Goal: Transaction & Acquisition: Obtain resource

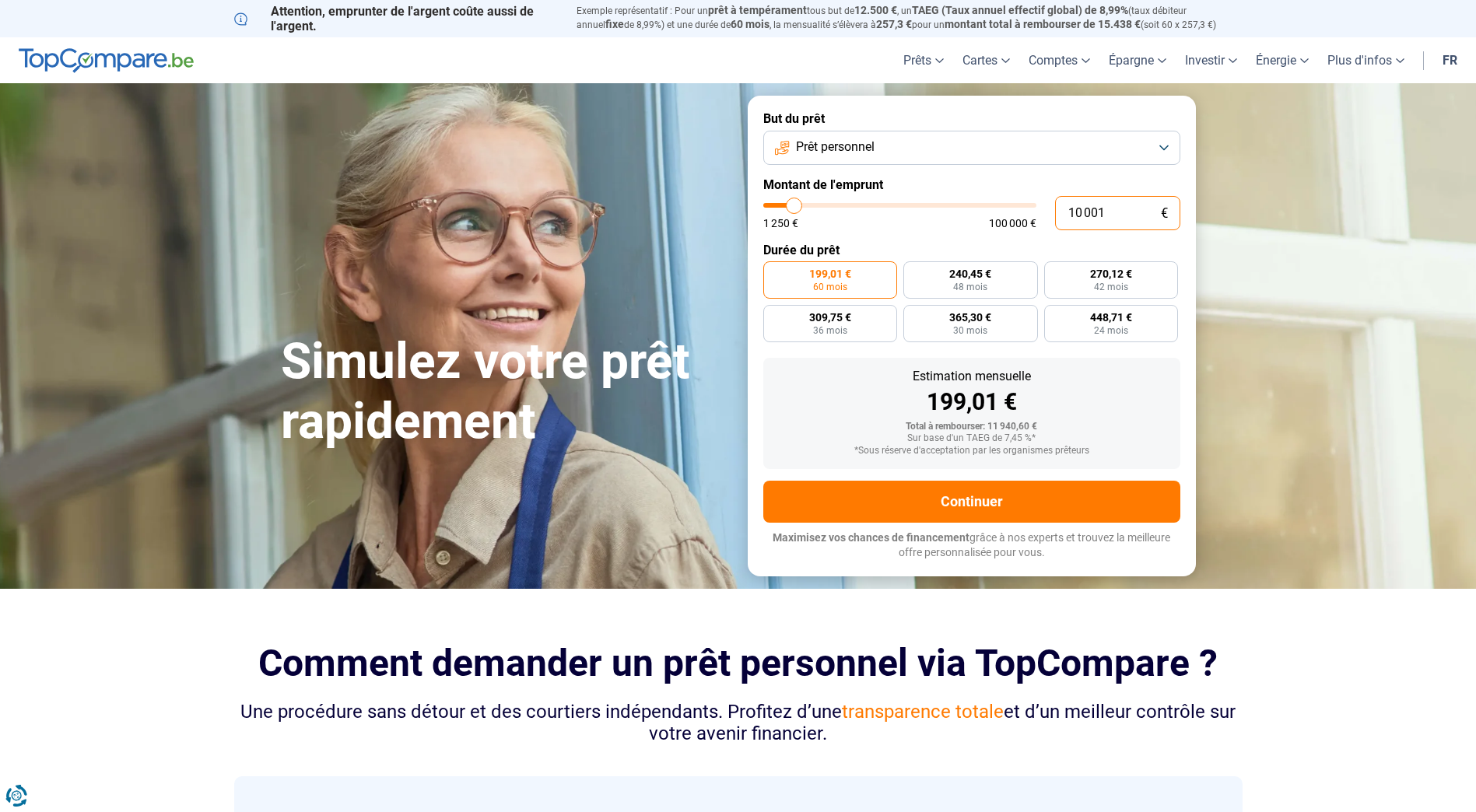
click at [1115, 220] on input "10 001" at bounding box center [1118, 213] width 125 height 34
drag, startPoint x: 1115, startPoint y: 220, endPoint x: 1042, endPoint y: 224, distance: 73.1
click at [1042, 224] on div "10 001 € 1 250 € 100 000 €" at bounding box center [972, 213] width 417 height 34
type input "6"
type input "1250"
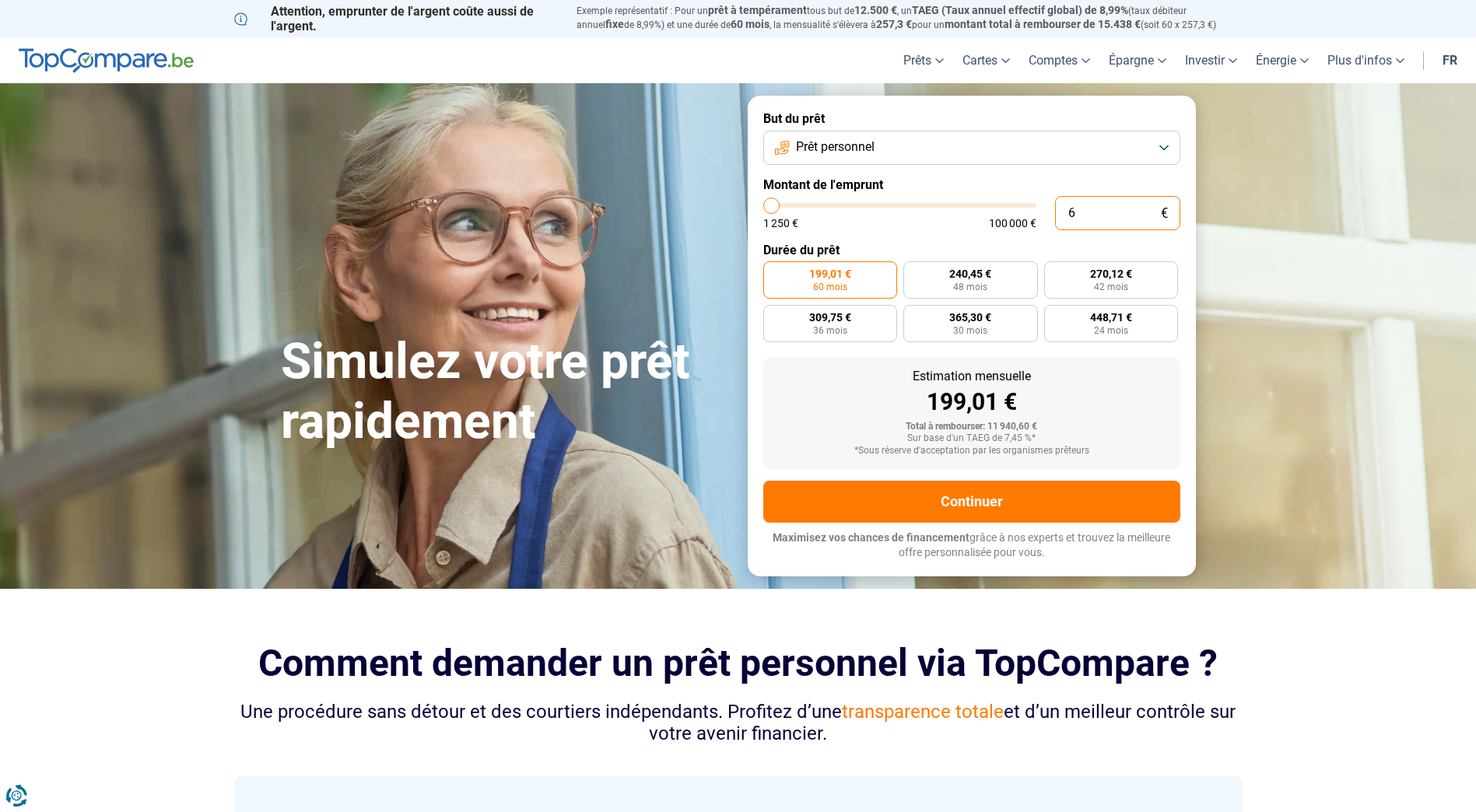
type input "65"
type input "1250"
type input "650"
type input "1250"
type input "6 500"
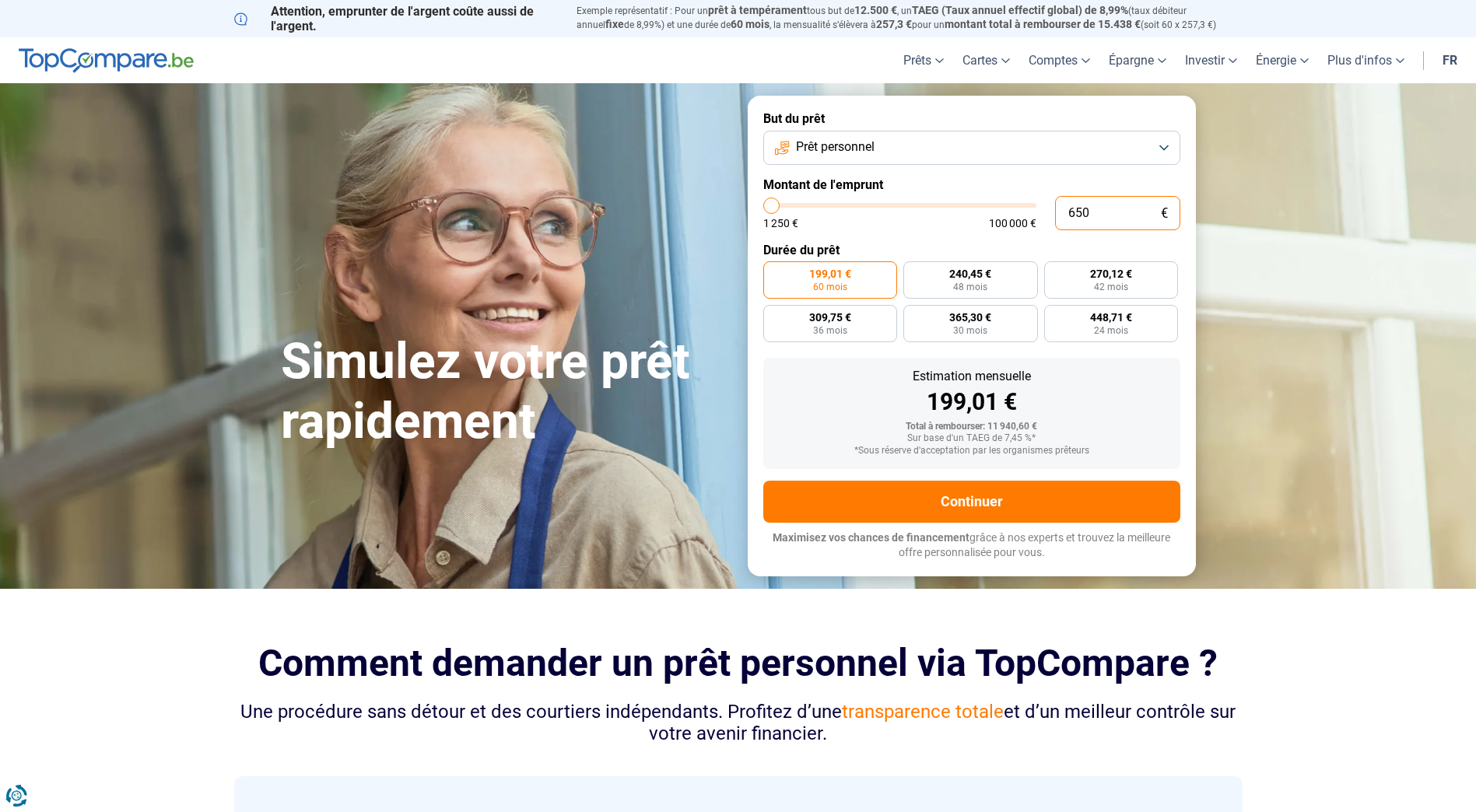
type input "6500"
radio input "true"
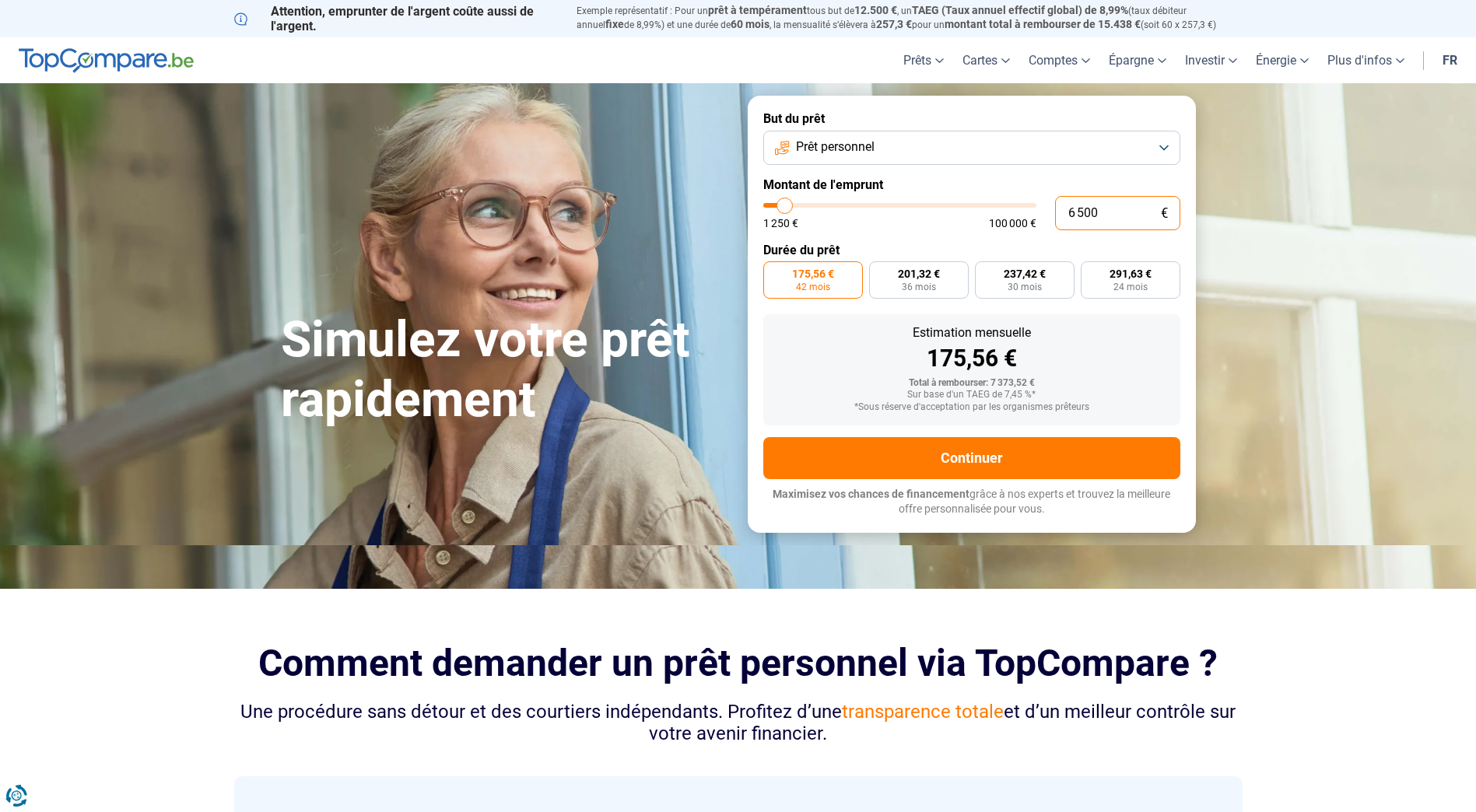
type input "6 500"
click at [946, 145] on button "Prêt personnel" at bounding box center [972, 148] width 417 height 34
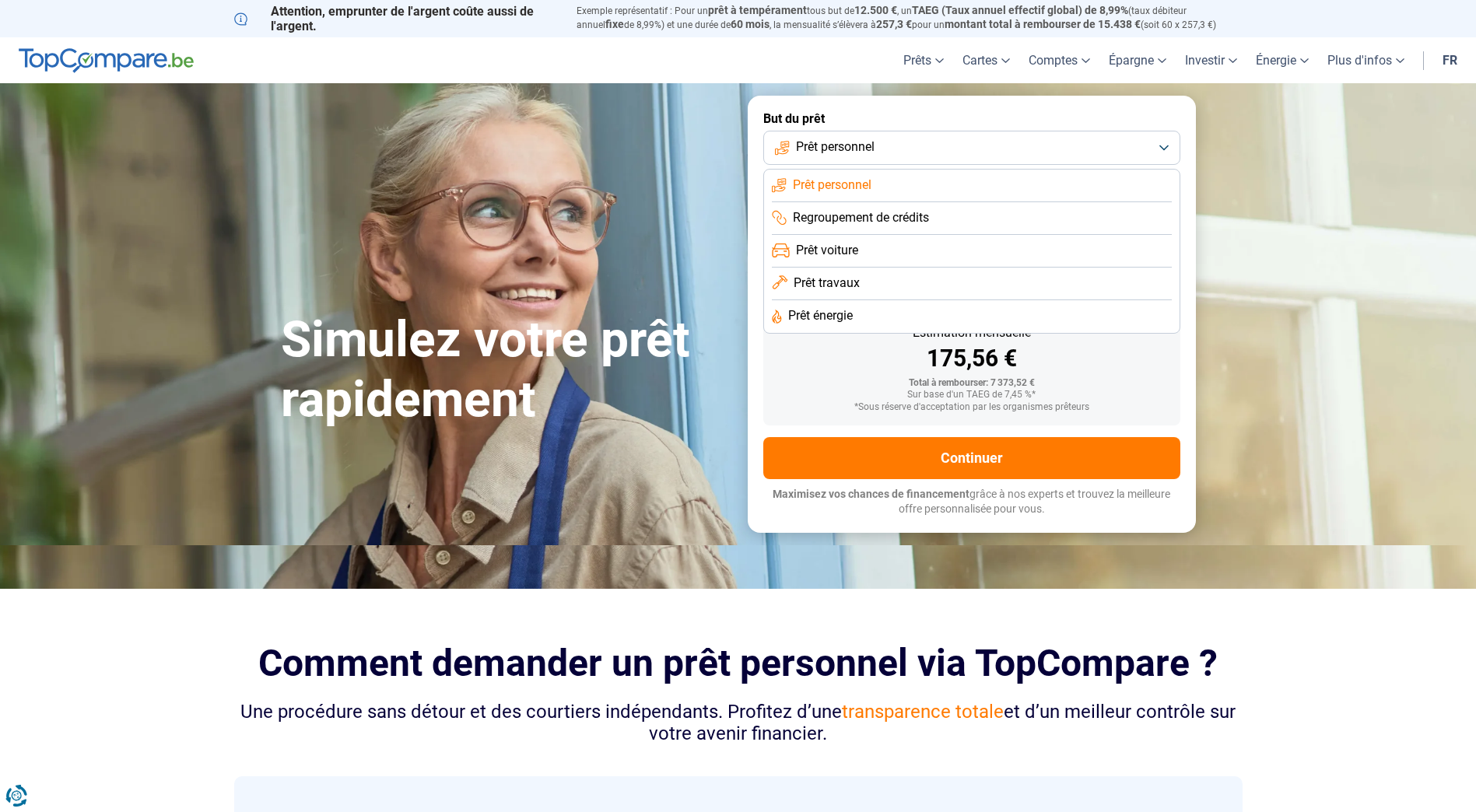
click at [884, 278] on li "Prêt travaux" at bounding box center [972, 283] width 400 height 32
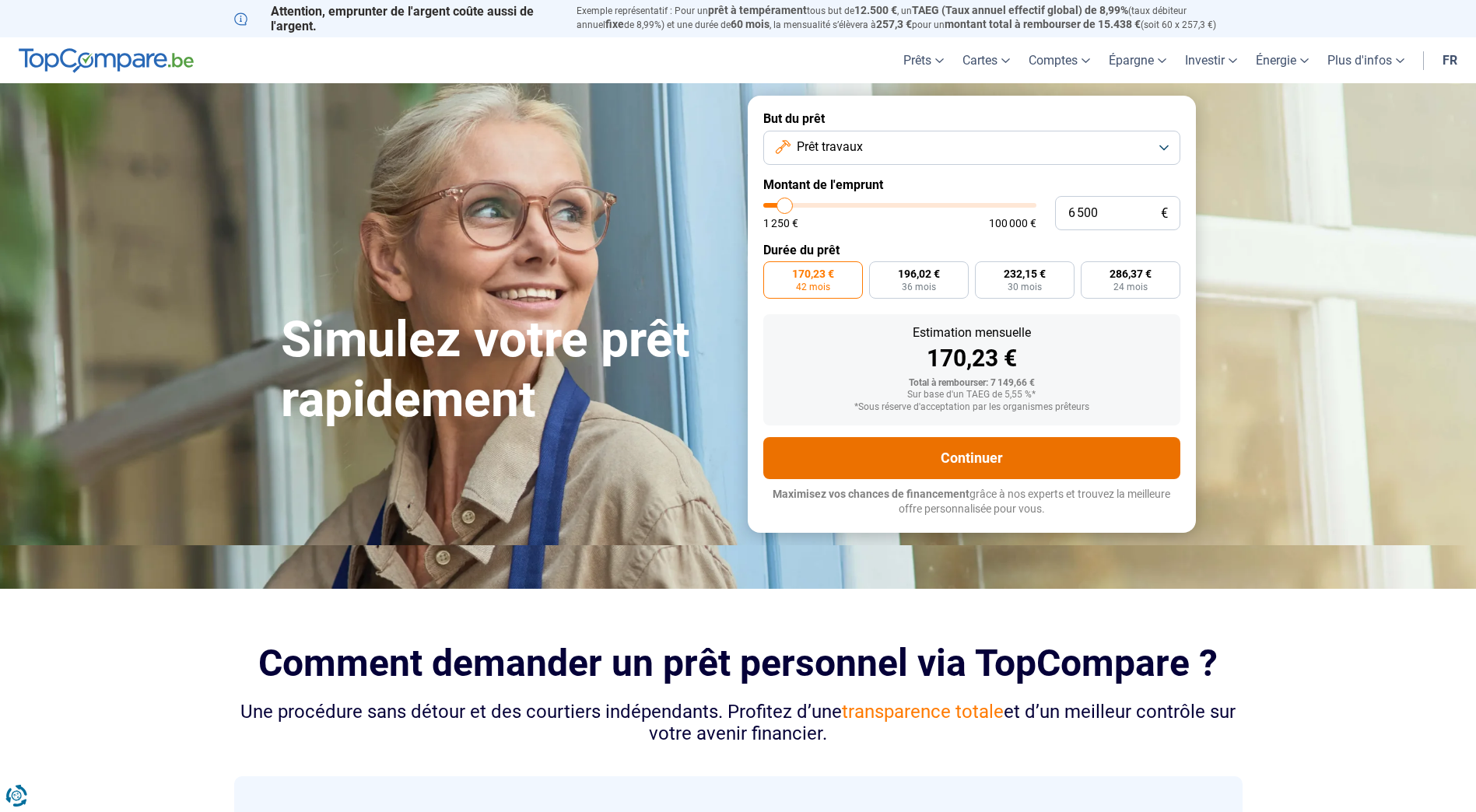
click at [970, 461] on button "Continuer" at bounding box center [972, 458] width 417 height 42
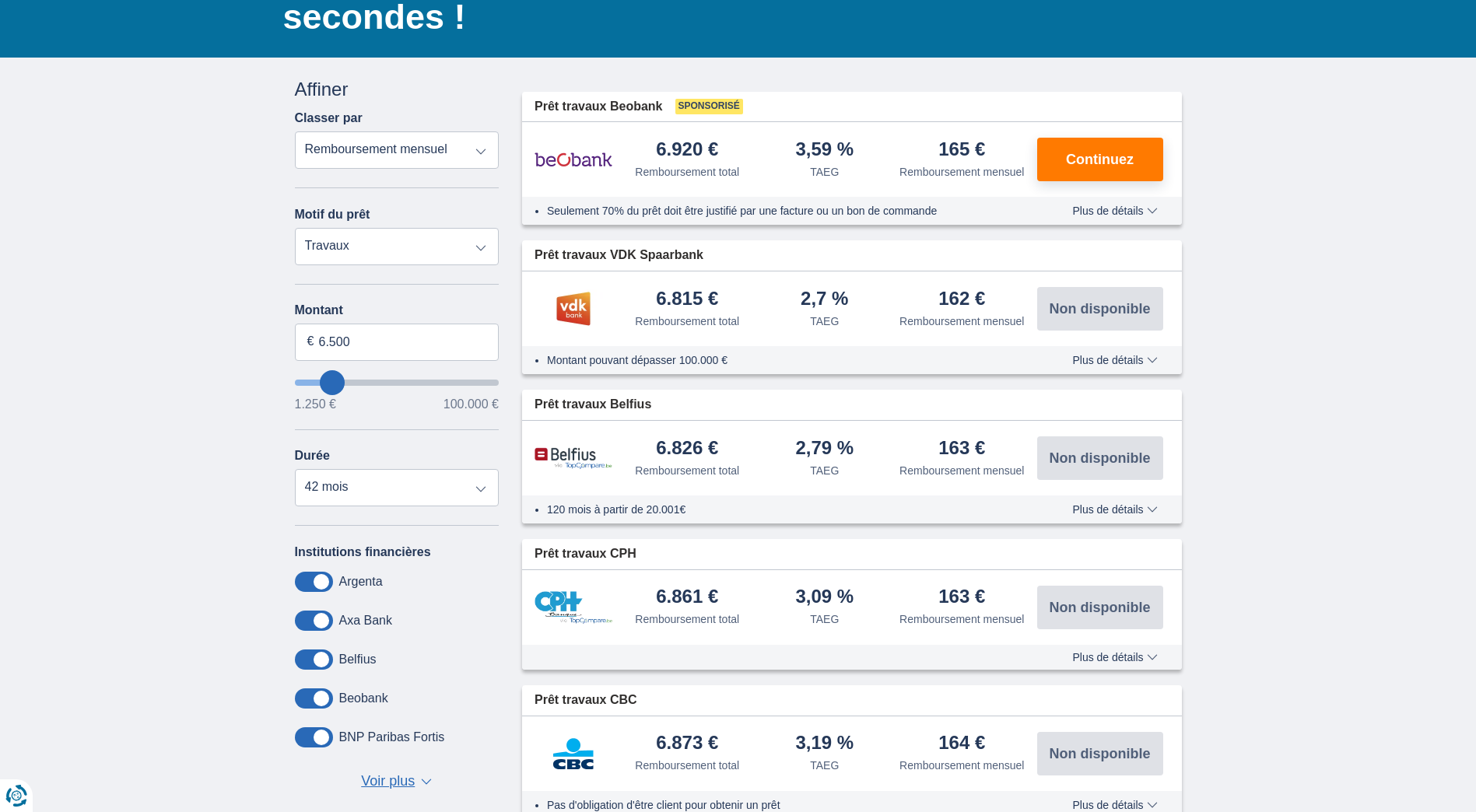
scroll to position [233, 0]
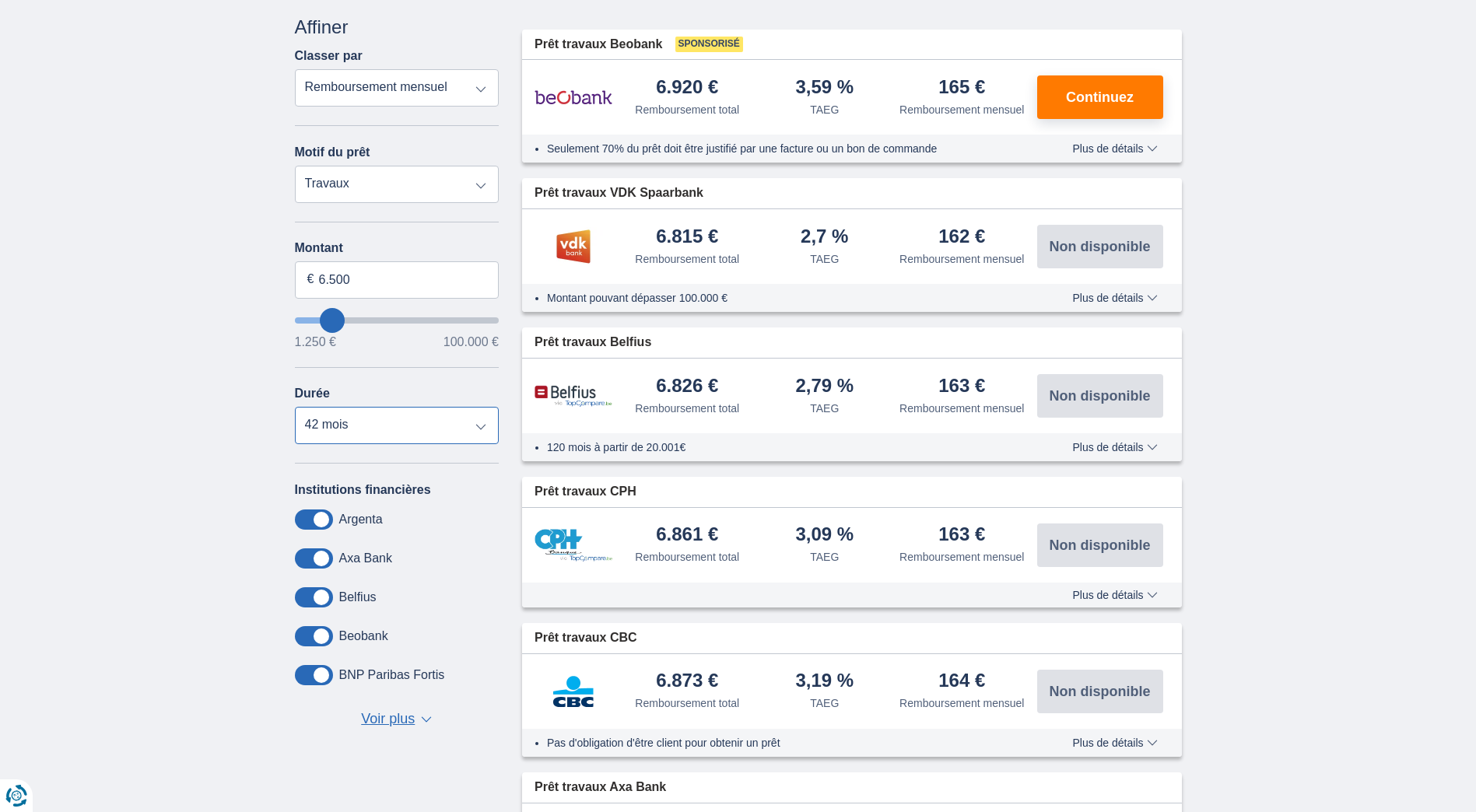
click at [482, 426] on select "12 mois 18 mois 24 mois 30 mois 36 mois 42 mois" at bounding box center [397, 424] width 205 height 37
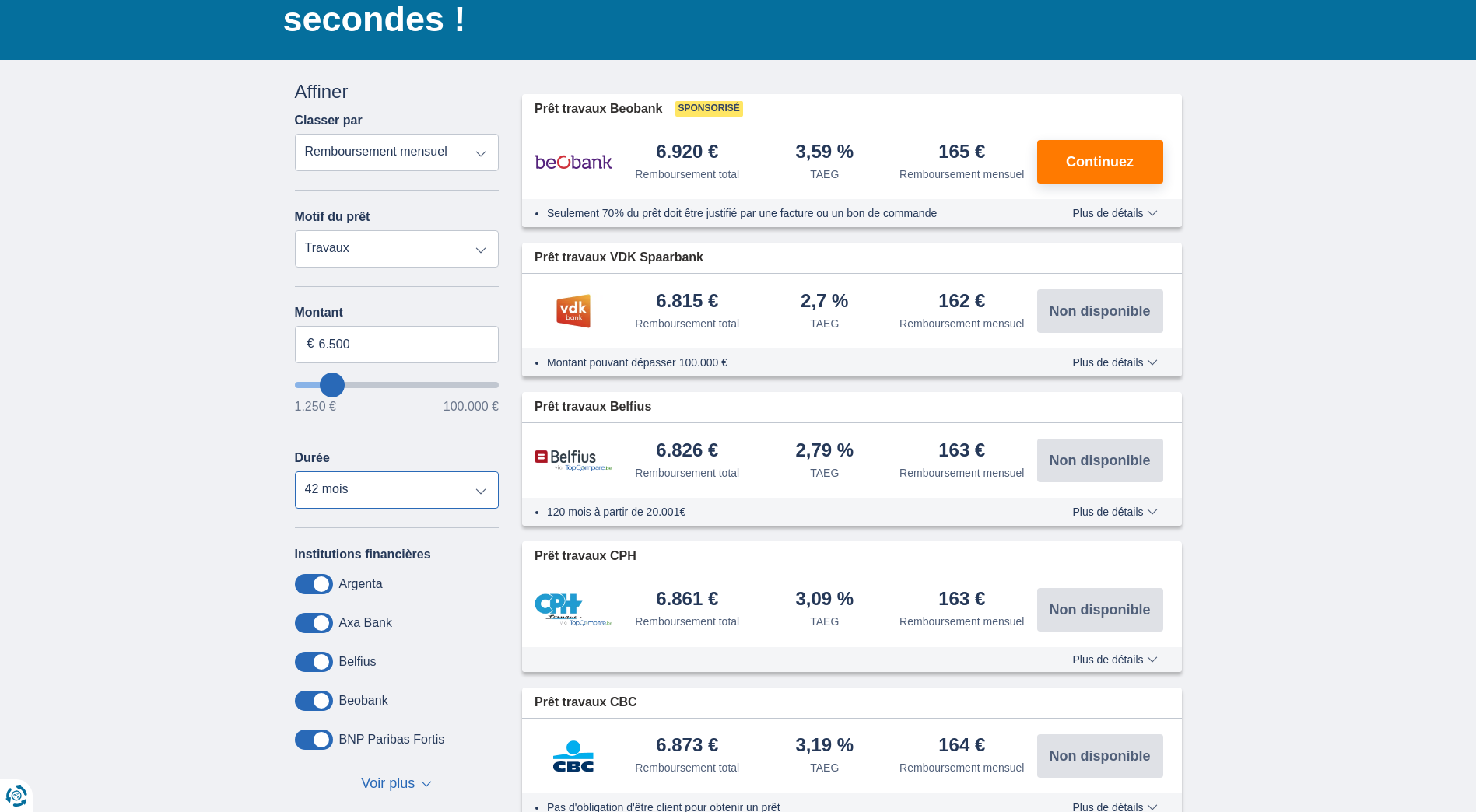
scroll to position [155, 0]
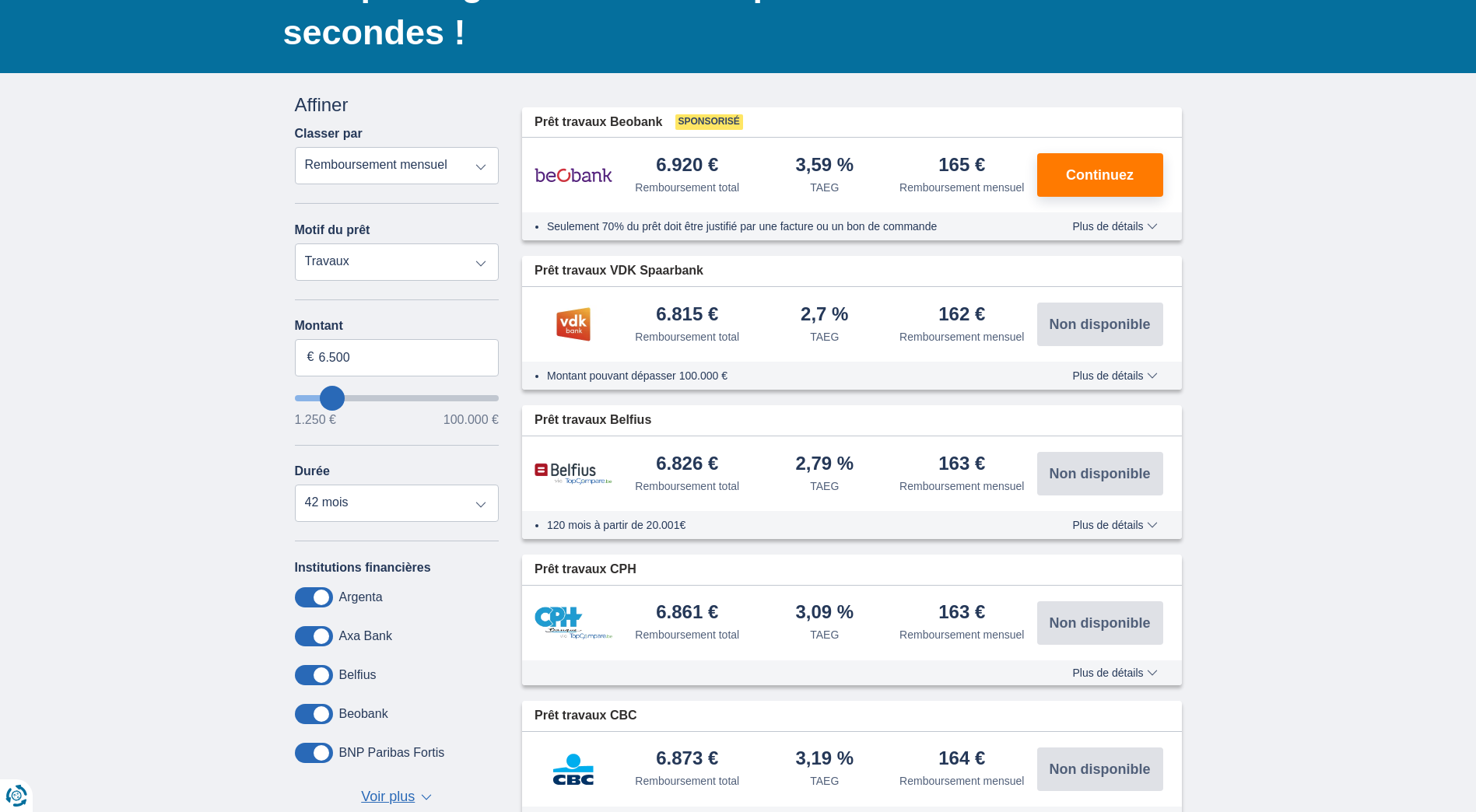
click at [471, 271] on select "Prêt personnel Voiture Moto / vélo Caravane / mobilhome Travaux Energie Rachat …" at bounding box center [397, 262] width 205 height 37
select select "energySavings"
click at [295, 244] on select "Prêt personnel Voiture Moto / vélo Caravane / mobilhome Travaux Energie Rachat …" at bounding box center [397, 262] width 205 height 37
type input "15.000"
type input "15250"
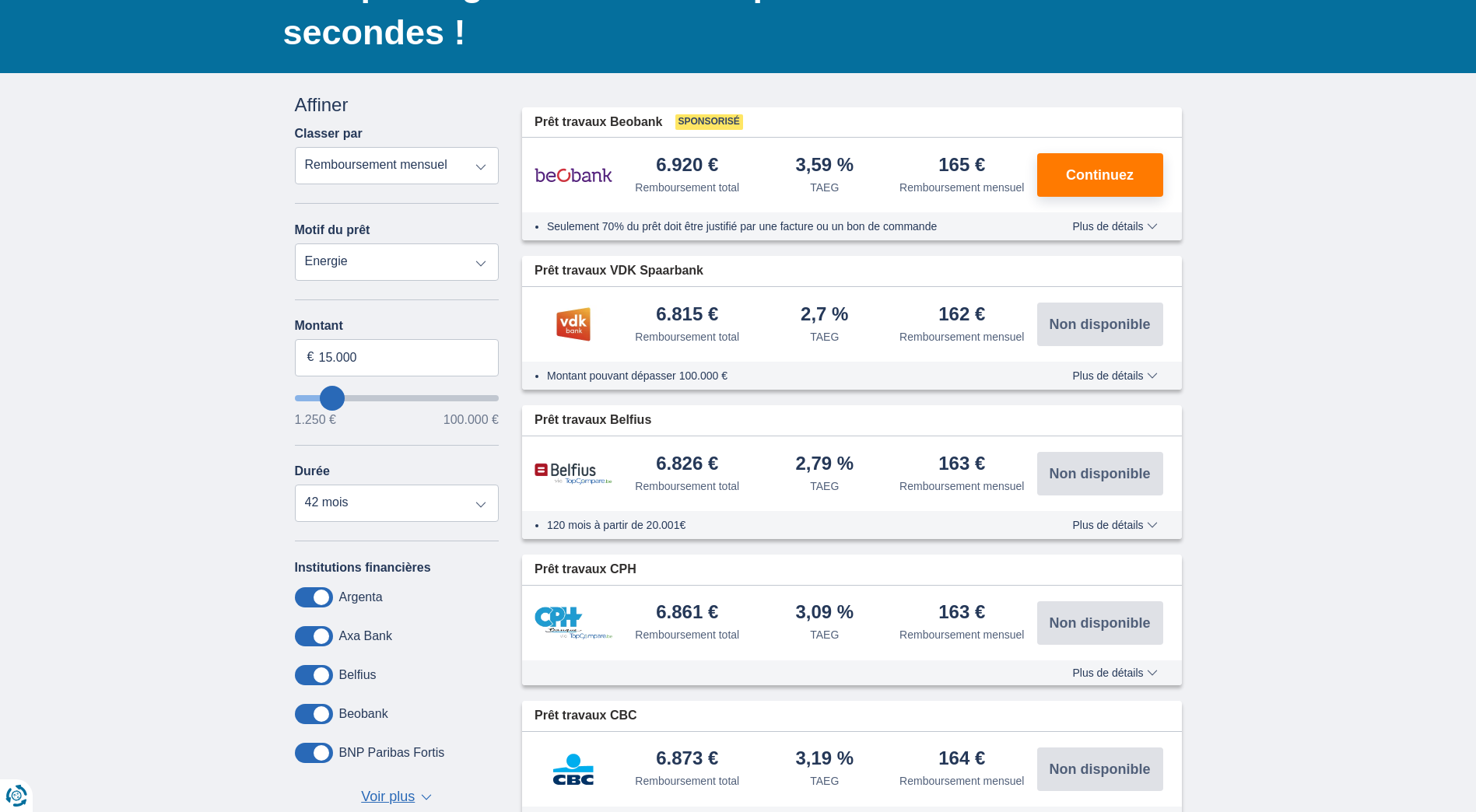
select select "60"
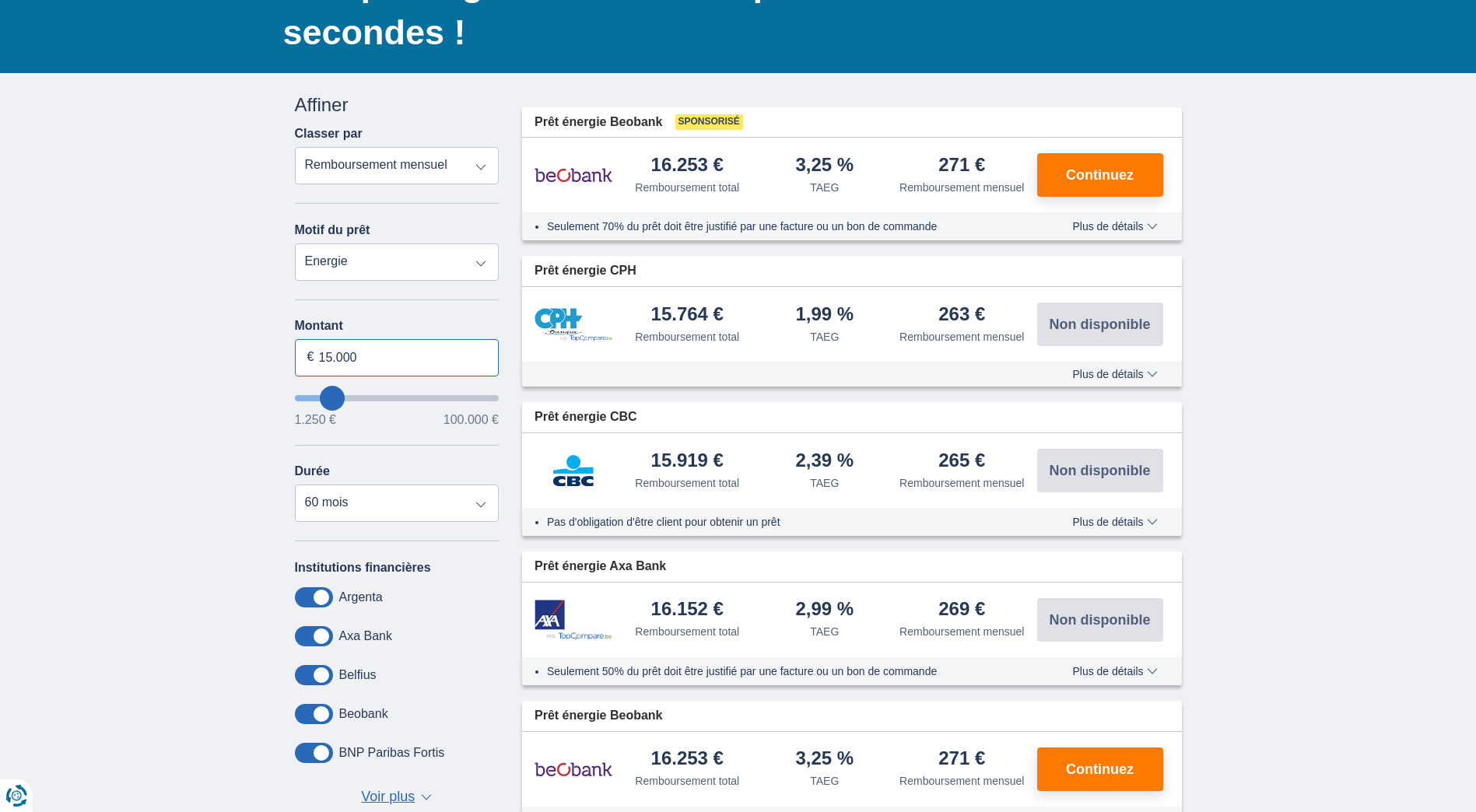
click at [362, 346] on input "15.000" at bounding box center [397, 357] width 205 height 37
drag, startPoint x: 362, startPoint y: 357, endPoint x: 288, endPoint y: 375, distance: 76.2
click at [289, 375] on div "Annuler Filtres Affiner Classer par Remboursement total TAEG Remboursement mens…" at bounding box center [397, 461] width 228 height 739
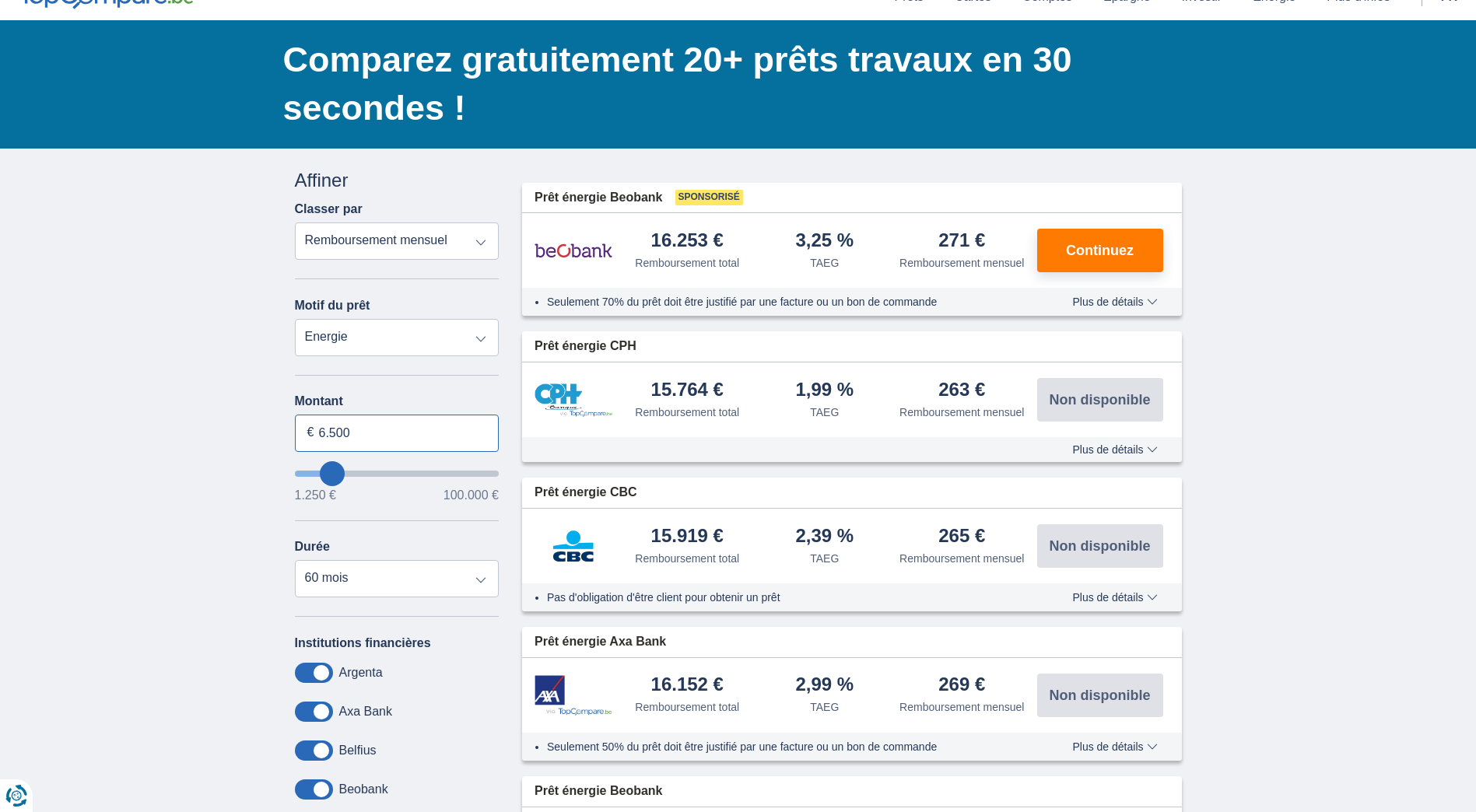
scroll to position [78, 0]
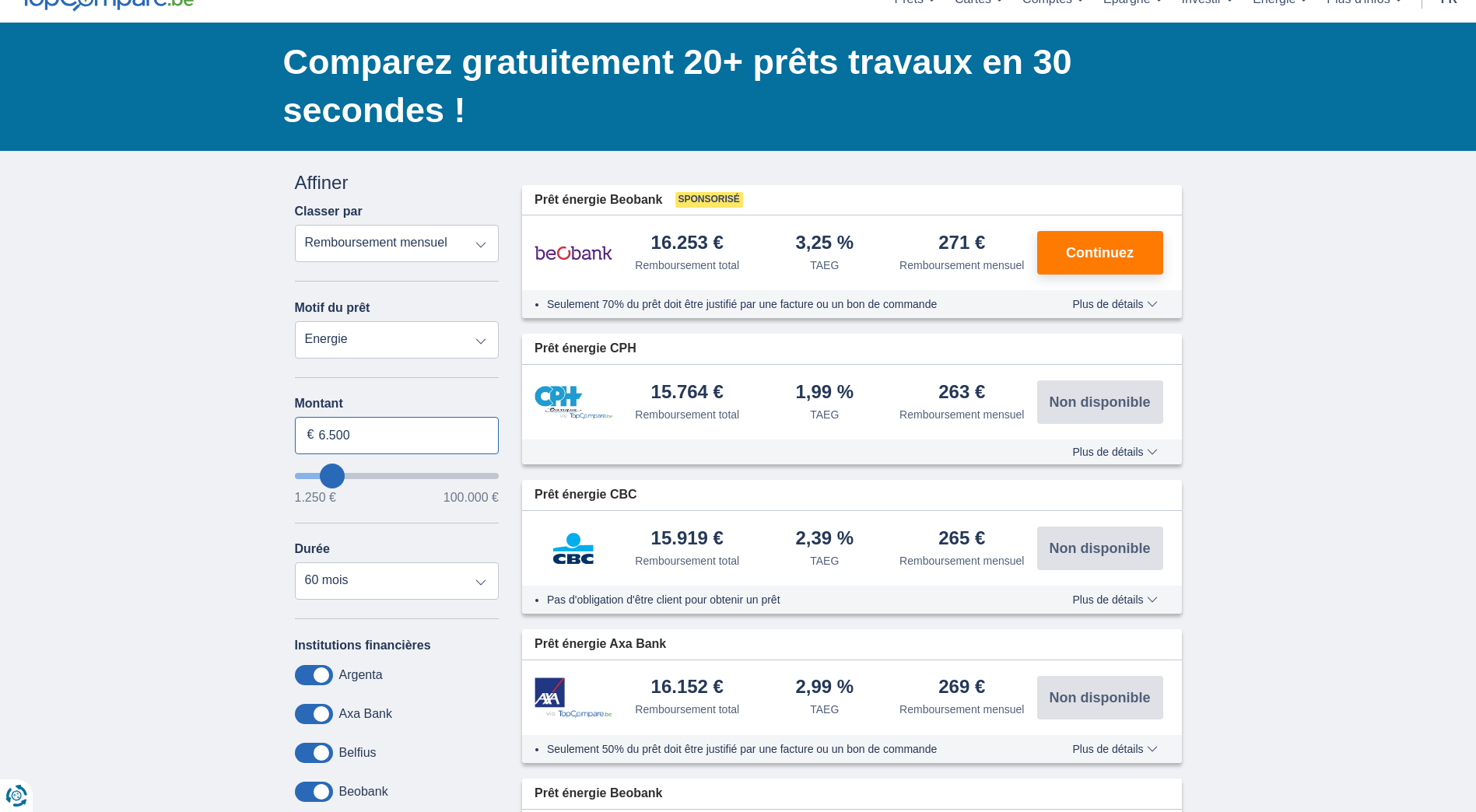
click at [366, 431] on input "6.500" at bounding box center [397, 435] width 205 height 37
type input "6.500"
type input "6250"
select select "42"
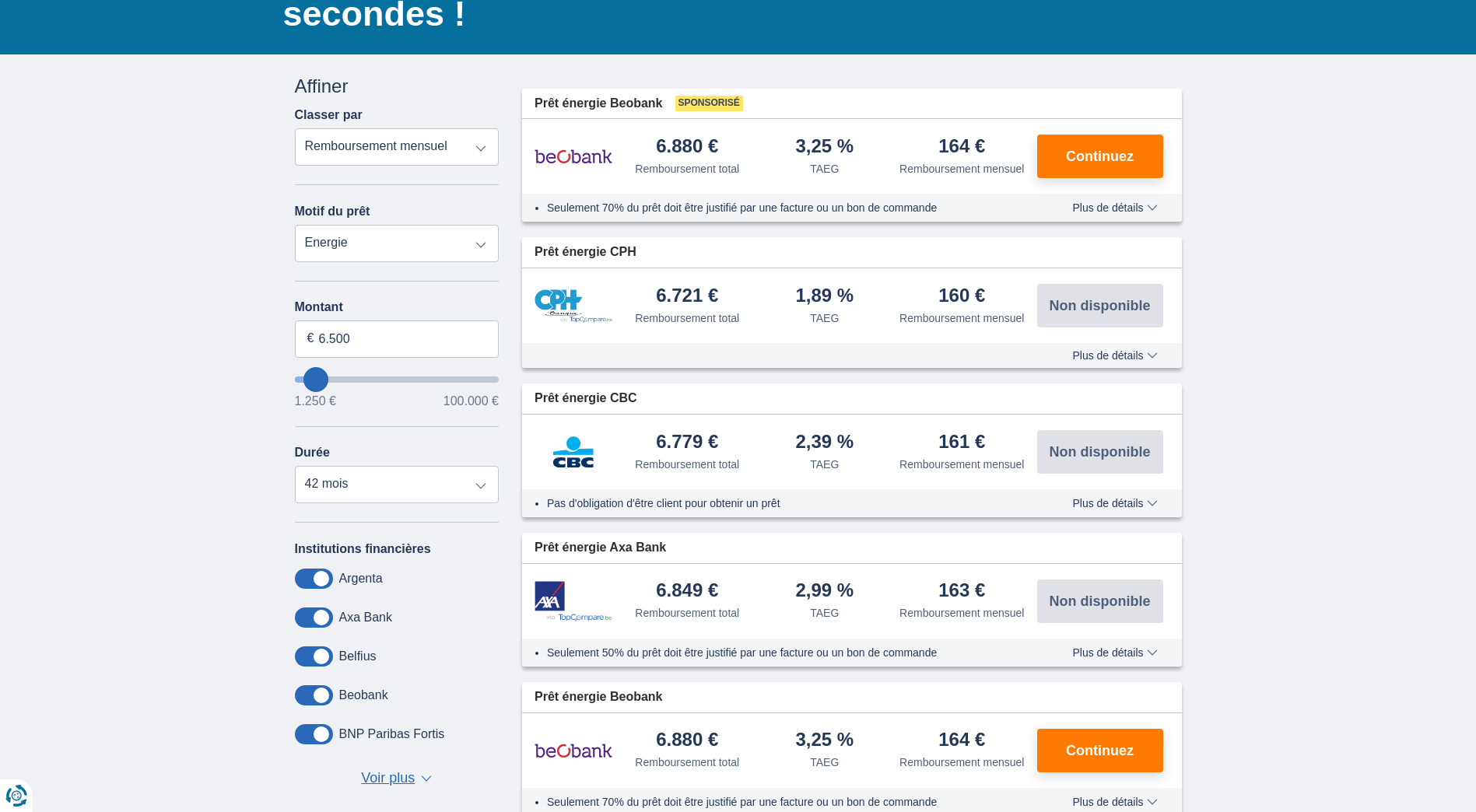
scroll to position [155, 0]
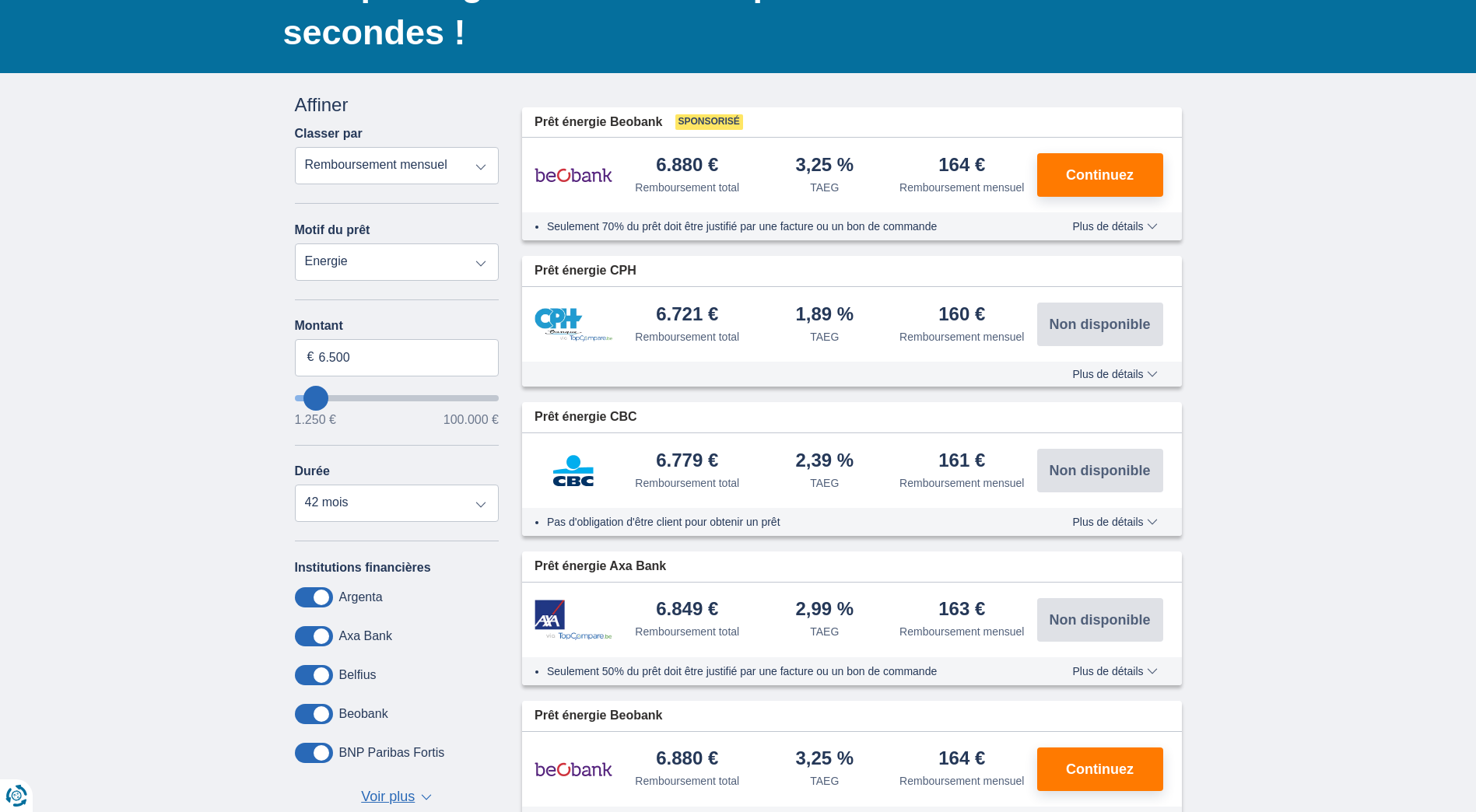
click at [1153, 224] on span "Plus de détails" at bounding box center [1114, 226] width 84 height 10
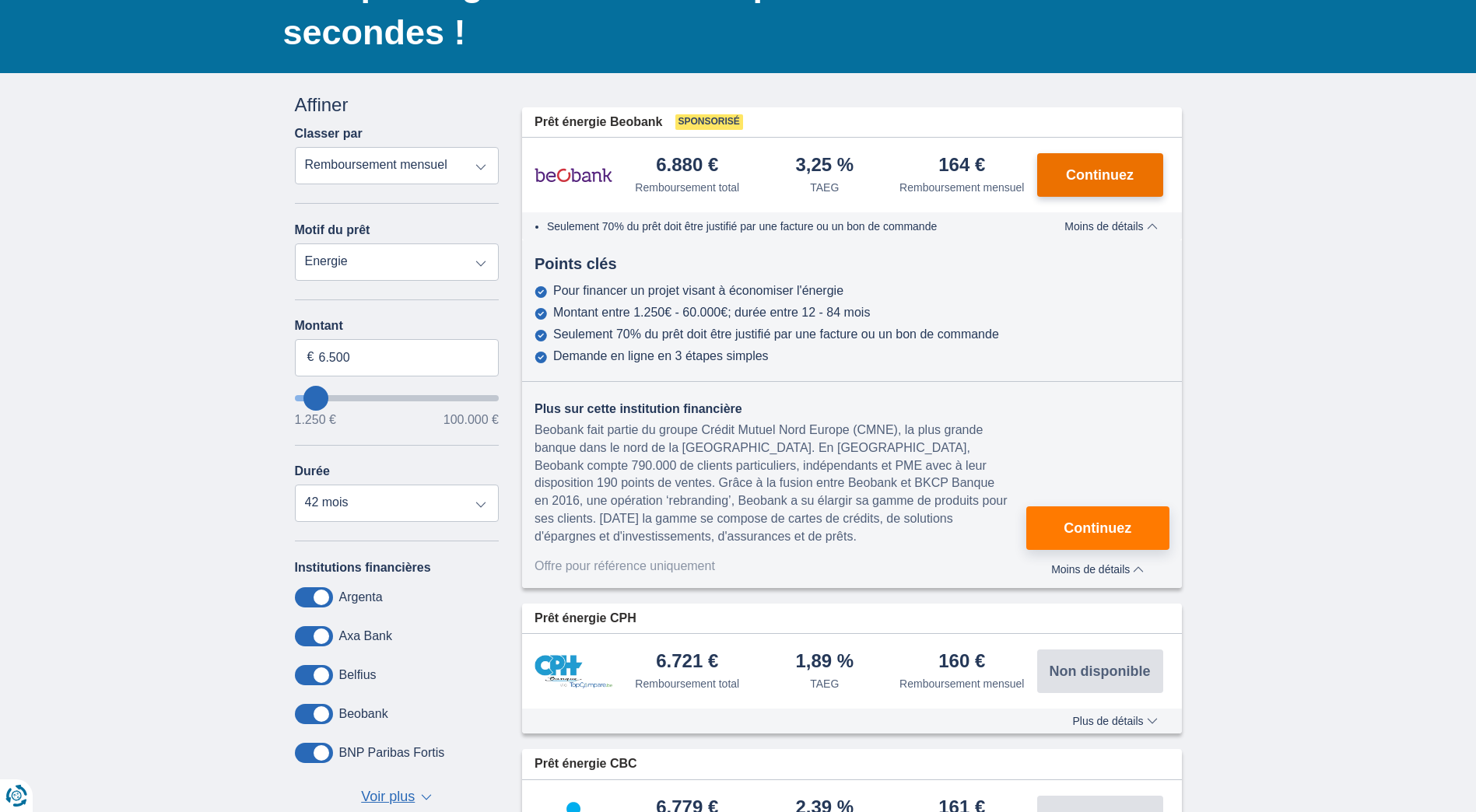
click at [1112, 173] on span "Continuez" at bounding box center [1099, 174] width 67 height 14
